Goal: Navigation & Orientation: Find specific page/section

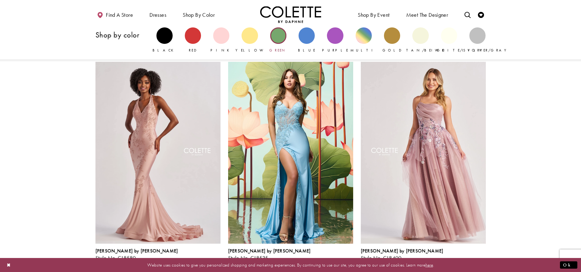
click at [279, 40] on div "Primary block" at bounding box center [278, 35] width 16 height 16
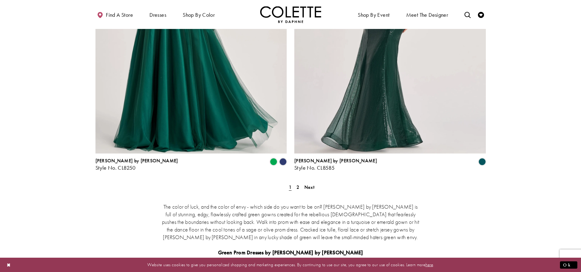
scroll to position [1109, 0]
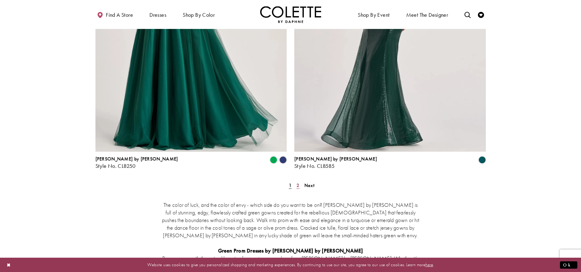
click at [298, 182] on span "2" at bounding box center [297, 185] width 3 height 6
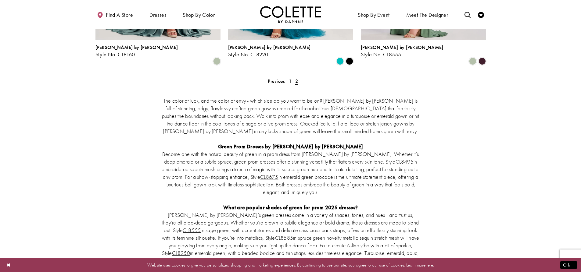
scroll to position [59, 0]
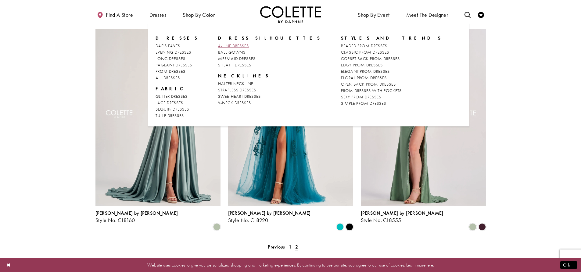
click at [223, 46] on span "A-LINE DRESSES" at bounding box center [233, 45] width 31 height 5
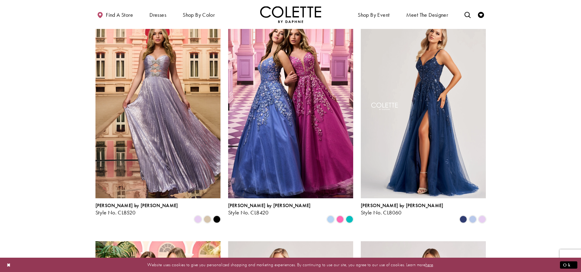
scroll to position [40, 0]
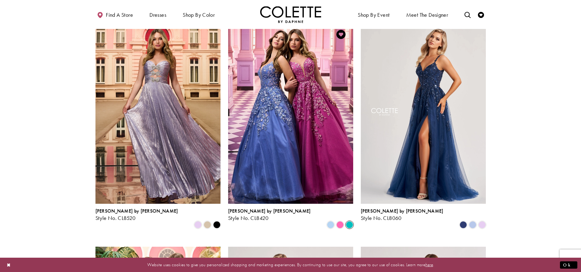
click at [351, 221] on span "Product List" at bounding box center [349, 224] width 7 height 7
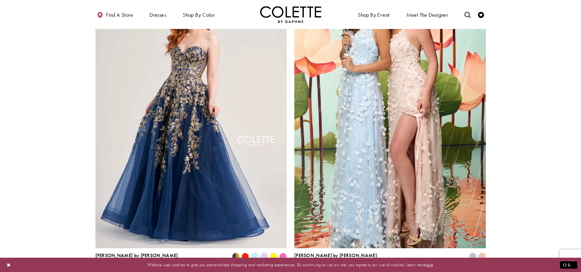
scroll to position [998, 0]
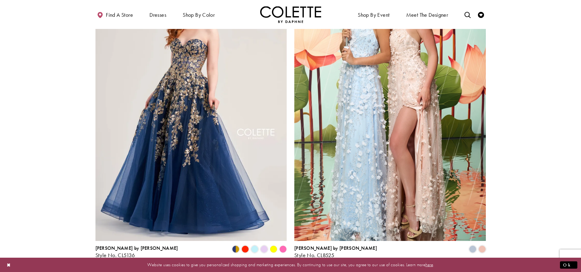
click at [280, 272] on span "2" at bounding box center [281, 275] width 3 height 6
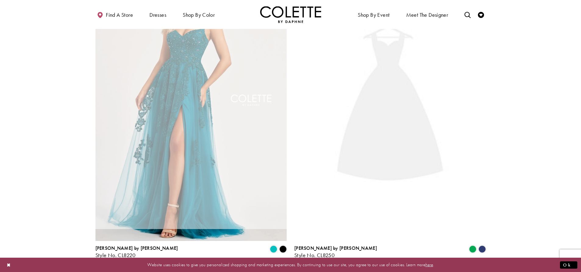
scroll to position [33, 0]
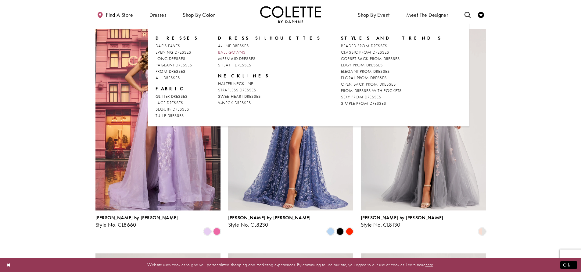
click at [236, 50] on span "BALL GOWNS" at bounding box center [231, 51] width 27 height 5
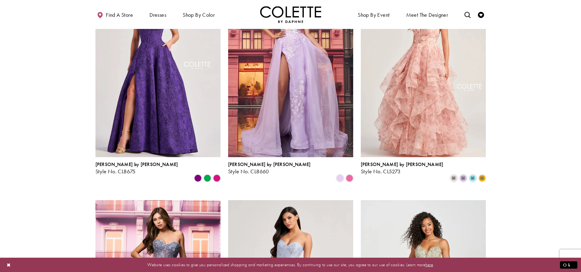
scroll to position [434, 0]
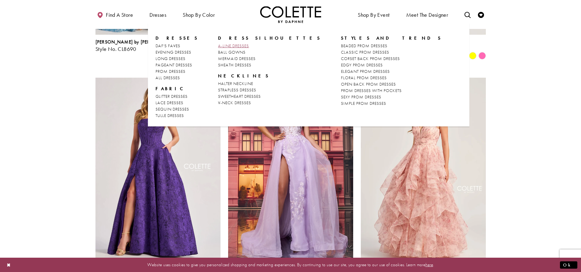
click at [234, 48] on span "A-LINE DRESSES" at bounding box center [233, 45] width 31 height 5
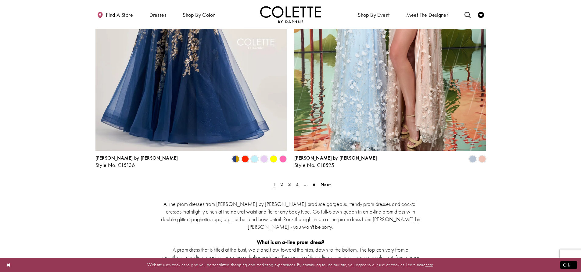
scroll to position [1090, 0]
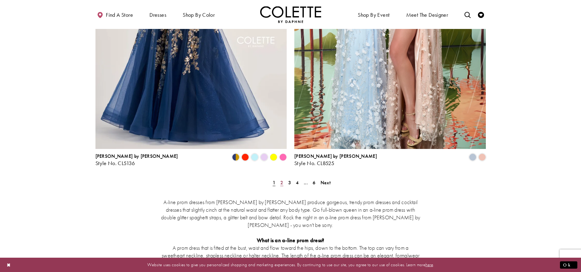
click at [281, 180] on span "2" at bounding box center [281, 183] width 3 height 6
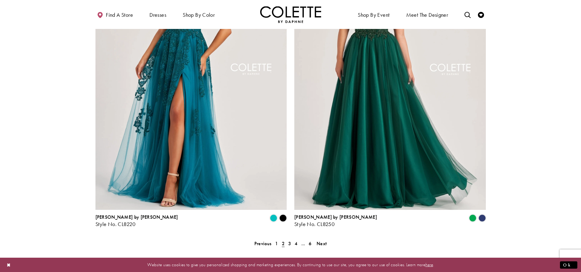
scroll to position [1025, 0]
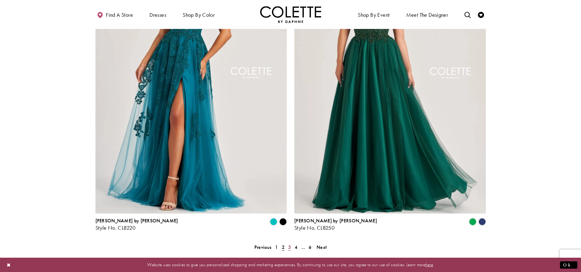
click at [288, 244] on span "3" at bounding box center [289, 247] width 3 height 6
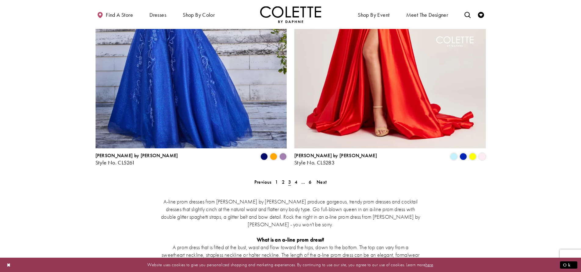
scroll to position [1092, 0]
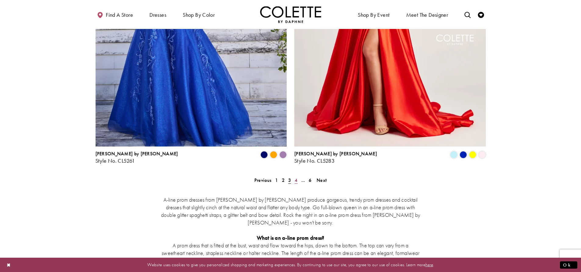
click at [298, 176] on link "4" at bounding box center [296, 180] width 6 height 9
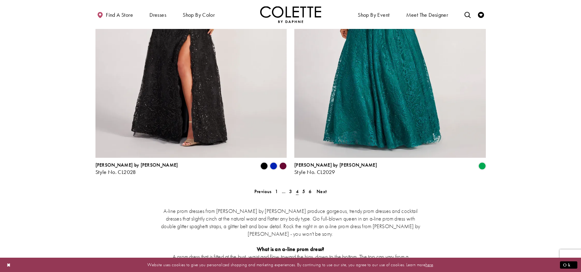
scroll to position [1089, 0]
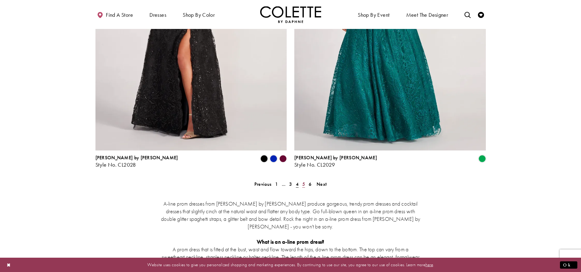
click at [304, 181] on span "5" at bounding box center [303, 184] width 3 height 6
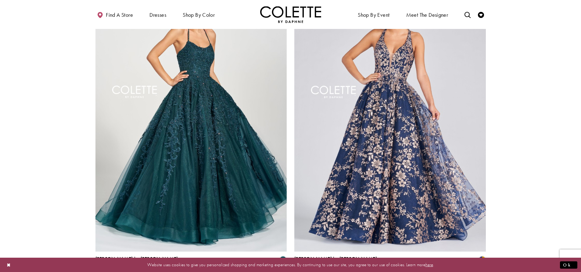
scroll to position [1016, 0]
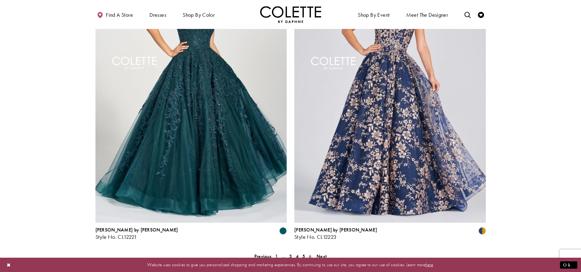
click at [309, 253] on span "6" at bounding box center [309, 256] width 3 height 6
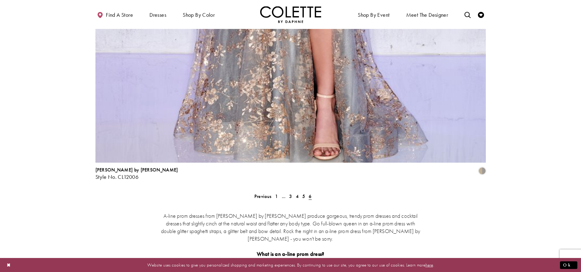
scroll to position [952, 0]
